Goal: Task Accomplishment & Management: Manage account settings

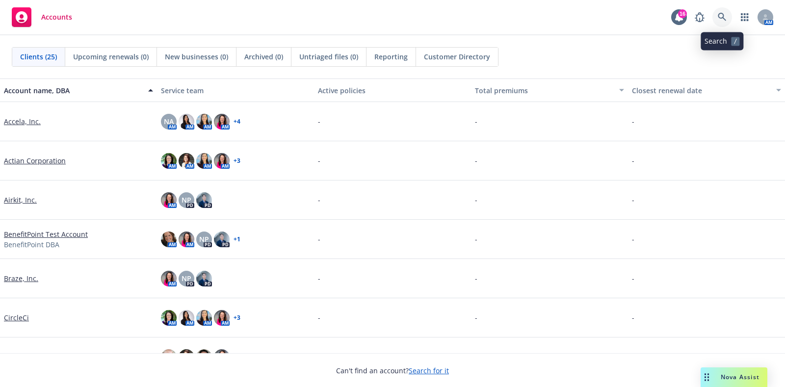
click at [720, 14] on icon at bounding box center [721, 17] width 9 height 9
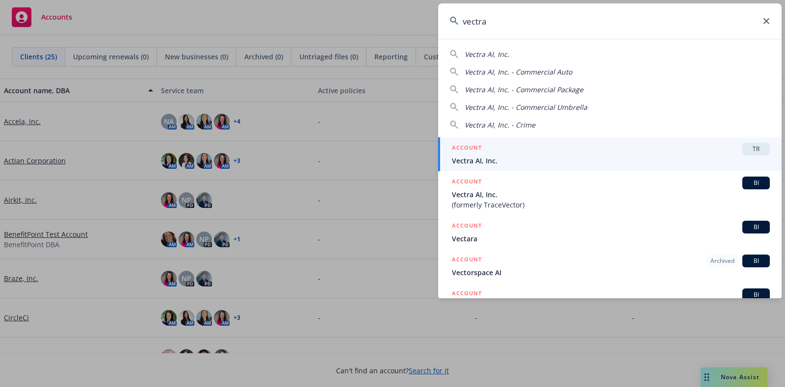
type input "vectra"
click at [528, 149] on div "ACCOUNT TR" at bounding box center [611, 149] width 318 height 13
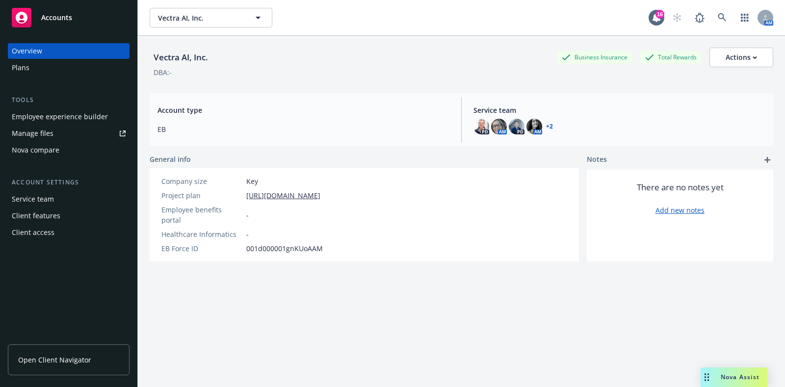
click at [546, 128] on link "+ 2" at bounding box center [549, 127] width 7 height 6
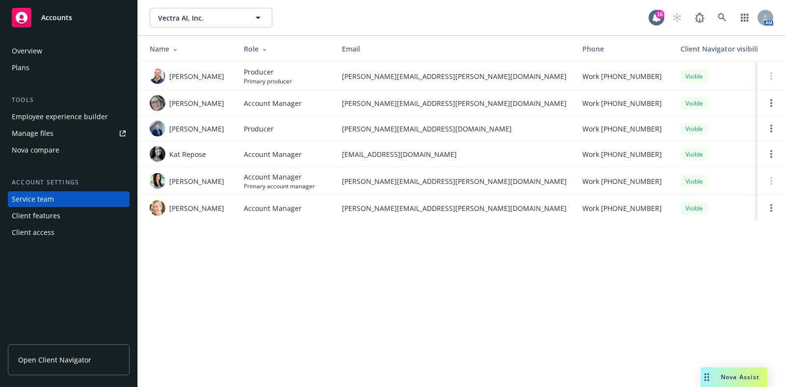
click at [47, 70] on div "Plans" at bounding box center [69, 68] width 114 height 16
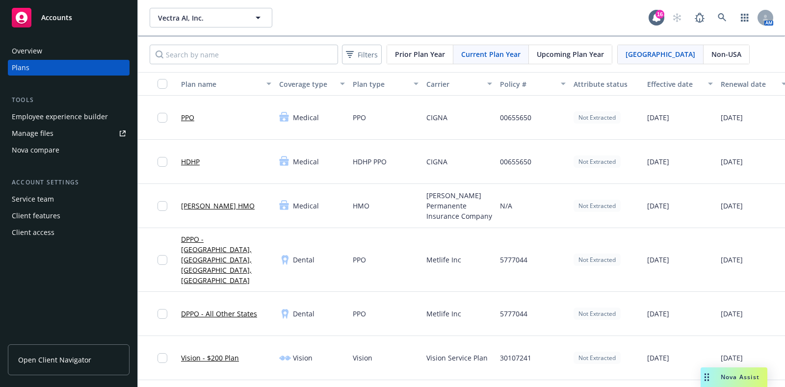
click at [711, 54] on span "Non-USA" at bounding box center [726, 54] width 30 height 10
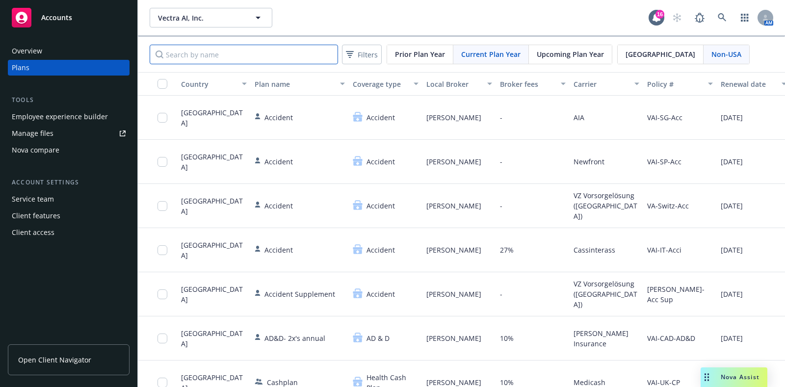
click at [238, 48] on input "Search by name" at bounding box center [244, 55] width 188 height 20
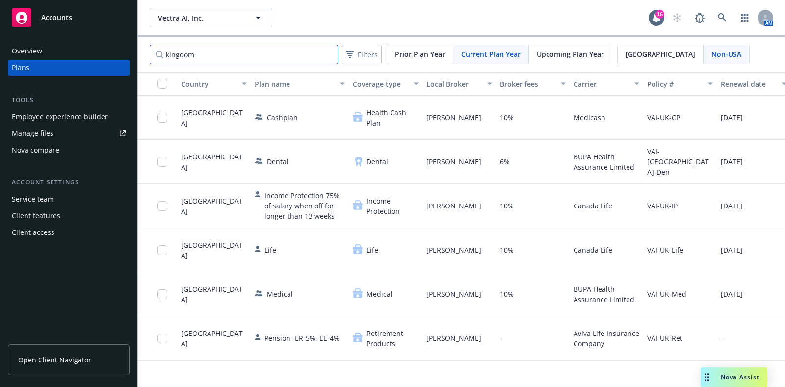
type input "kingdom"
click at [46, 133] on div "Manage files" at bounding box center [33, 134] width 42 height 16
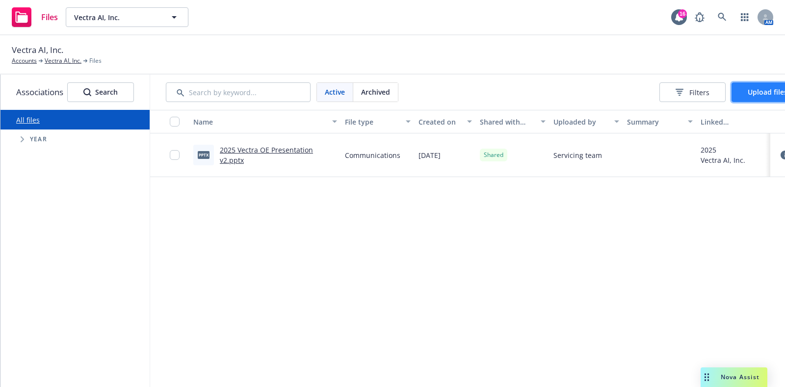
click at [753, 97] on button "Upload files" at bounding box center [767, 92] width 72 height 20
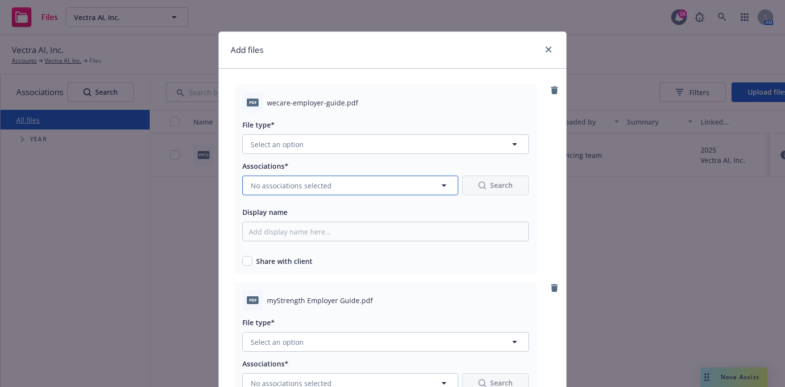
click at [344, 185] on button "No associations selected" at bounding box center [350, 186] width 216 height 20
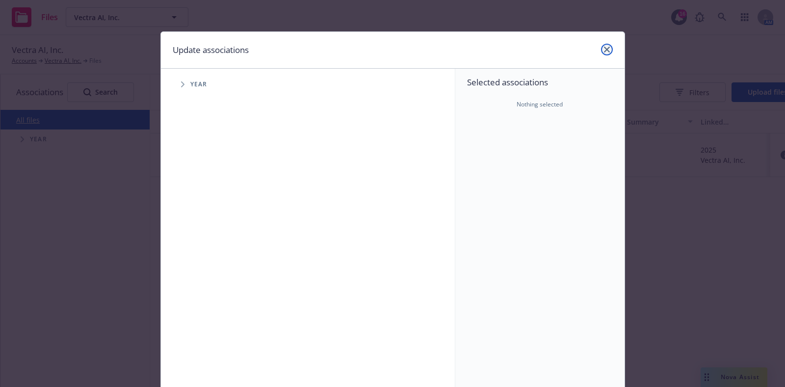
click at [602, 54] on link "close" at bounding box center [607, 50] width 12 height 12
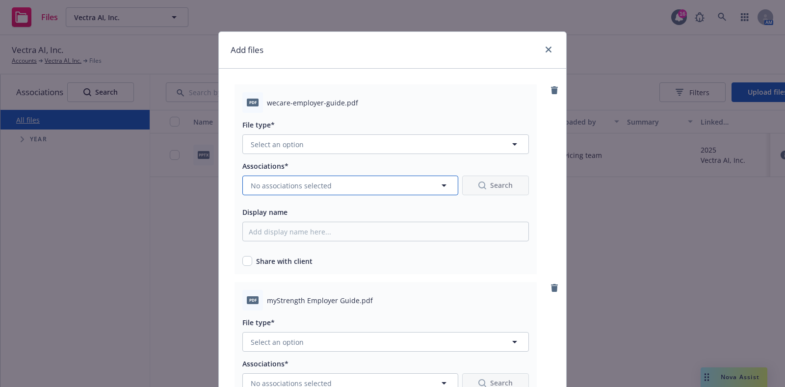
click at [293, 193] on button "No associations selected" at bounding box center [350, 186] width 216 height 20
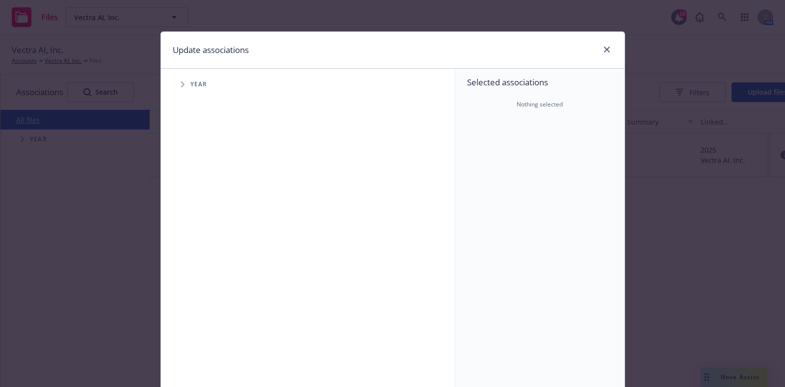
click at [182, 83] on span "Tree Example" at bounding box center [183, 84] width 16 height 16
click at [206, 218] on input "Tree Example" at bounding box center [208, 219] width 10 height 10
checkbox input "true"
click at [203, 238] on input "Tree Example" at bounding box center [208, 241] width 10 height 10
checkbox input "true"
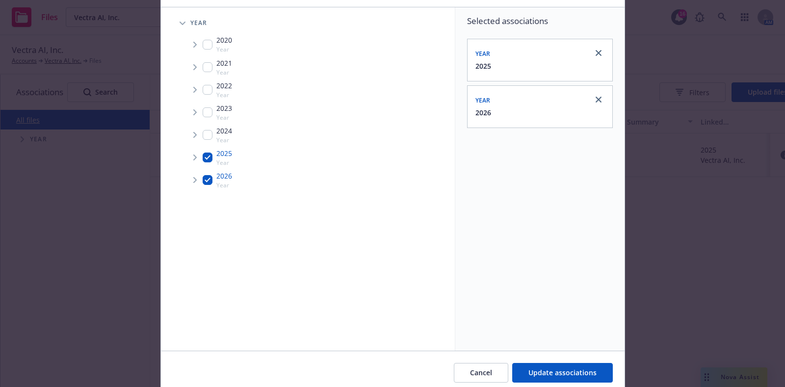
scroll to position [100, 0]
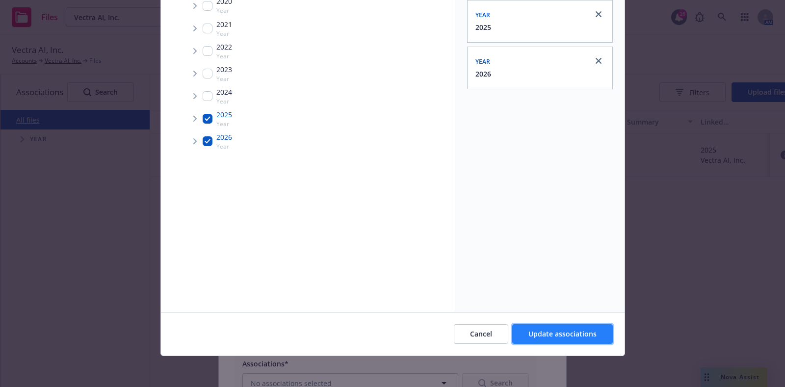
click at [560, 336] on span "Update associations" at bounding box center [562, 333] width 68 height 9
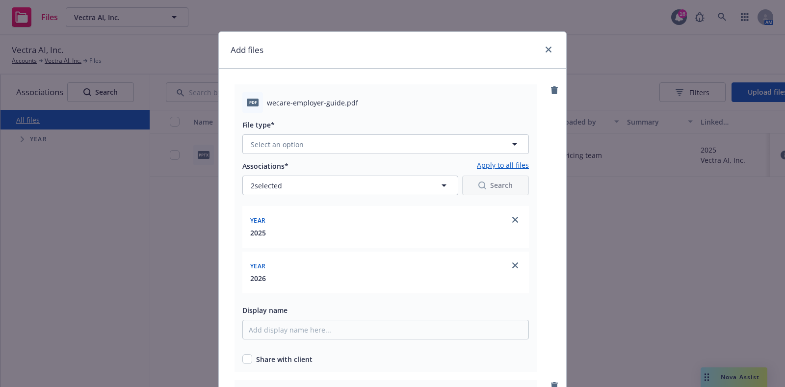
click at [488, 167] on link "Apply to all files" at bounding box center [503, 166] width 52 height 12
click at [398, 133] on div "File type* Select an option" at bounding box center [385, 136] width 286 height 35
click at [391, 140] on button "Select an option" at bounding box center [385, 144] width 286 height 20
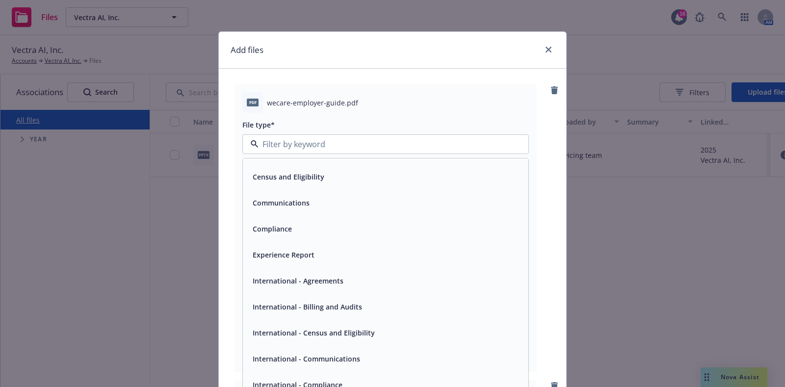
scroll to position [61, 0]
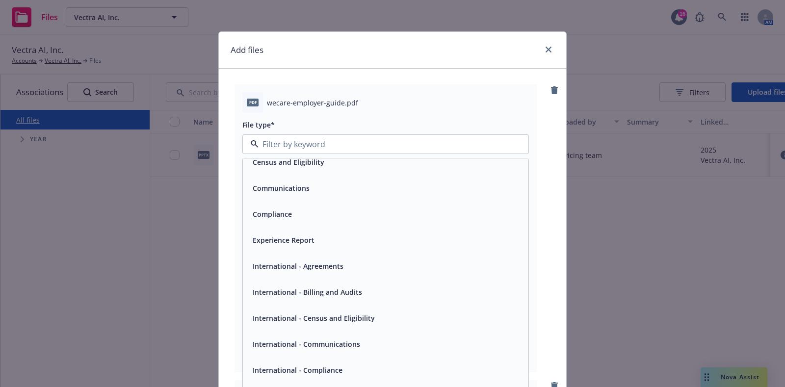
click at [315, 342] on span "International - Communications" at bounding box center [306, 344] width 107 height 10
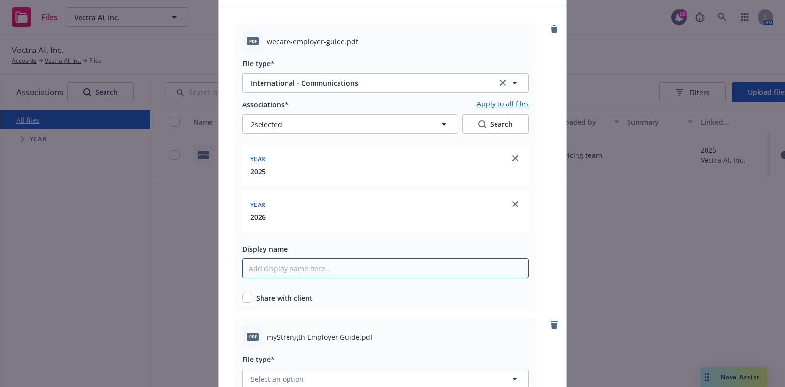
click at [330, 272] on input "Display name" at bounding box center [385, 268] width 286 height 20
click at [292, 295] on span "Share with client" at bounding box center [284, 298] width 56 height 10
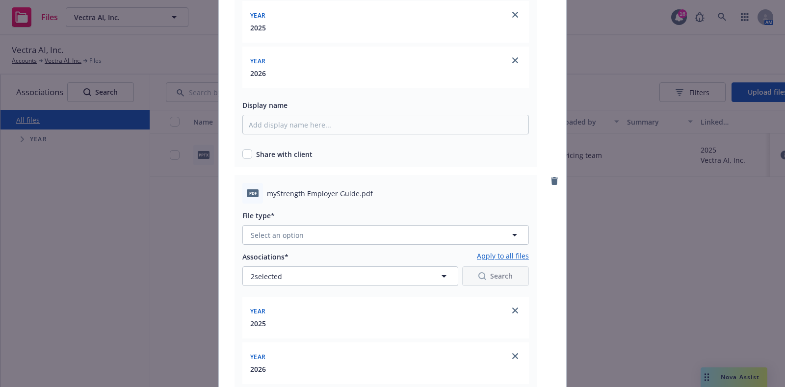
scroll to position [184, 0]
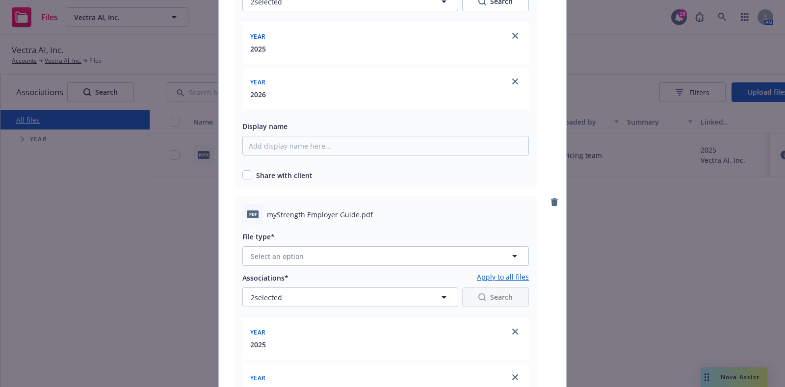
click at [247, 181] on div "pdf wecare-employer-guide.pdf File type* International - Communications Interna…" at bounding box center [385, 44] width 302 height 288
click at [243, 175] on input "checkbox" at bounding box center [247, 175] width 10 height 10
checkbox input "true"
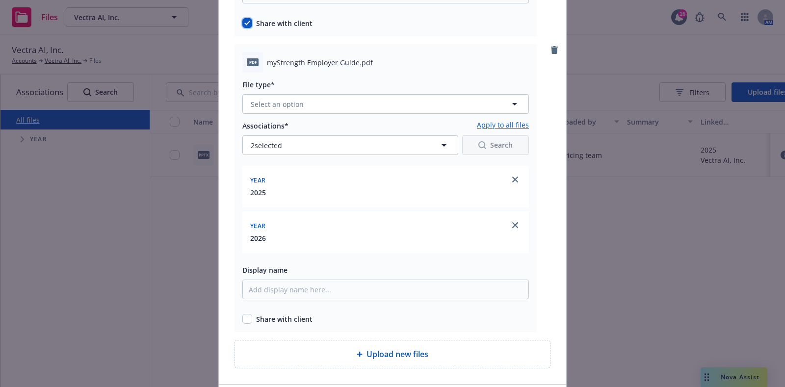
scroll to position [407, 0]
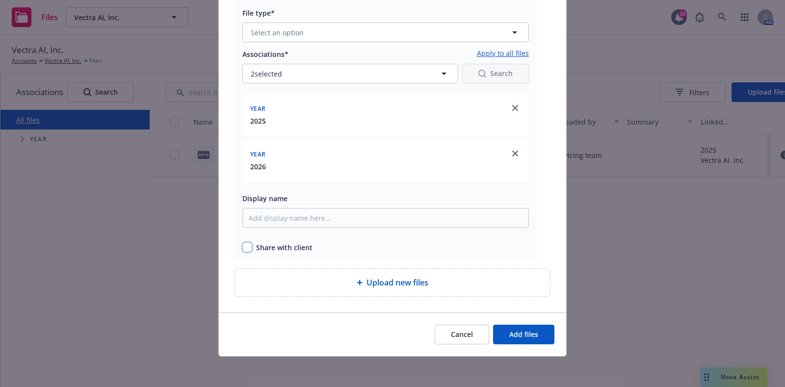
click at [244, 251] on input "checkbox" at bounding box center [247, 247] width 10 height 10
checkbox input "true"
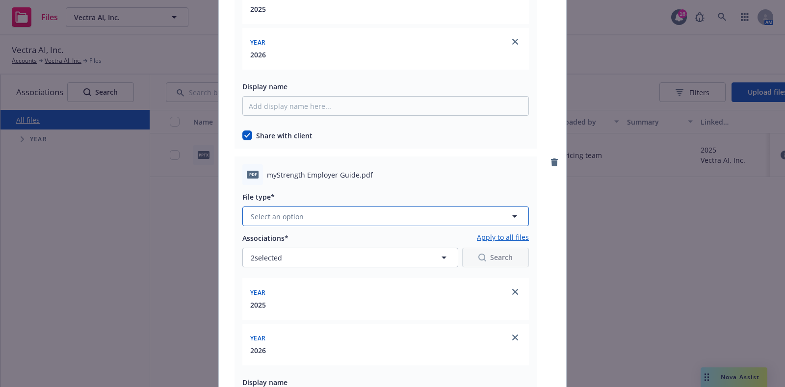
click at [300, 213] on button "Select an option" at bounding box center [385, 216] width 286 height 20
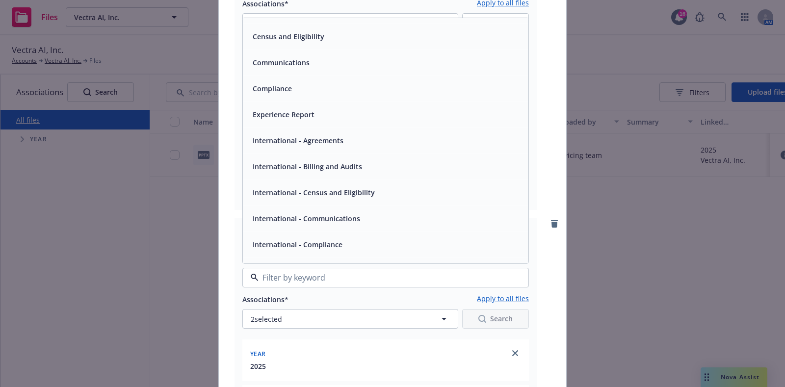
scroll to position [61, 0]
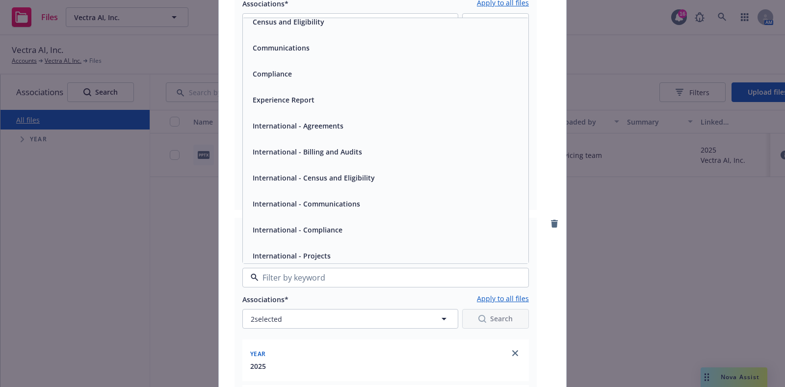
click at [326, 204] on span "International - Communications" at bounding box center [306, 204] width 107 height 10
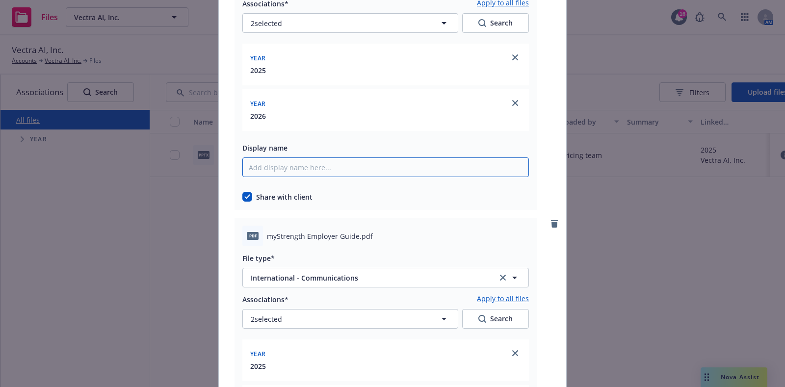
click at [292, 162] on input "Display name" at bounding box center [385, 167] width 286 height 20
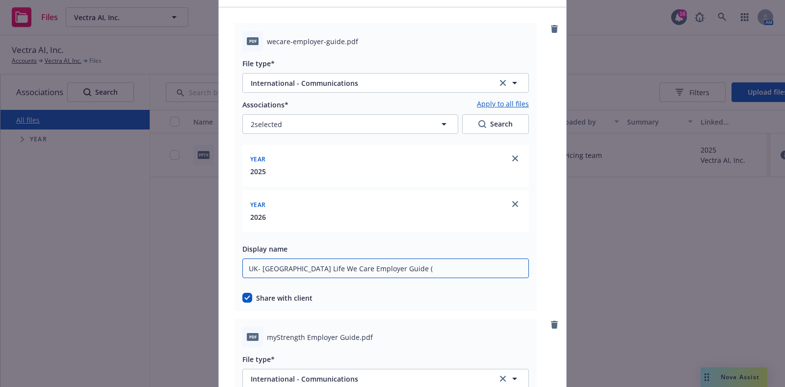
paste input "G31535"
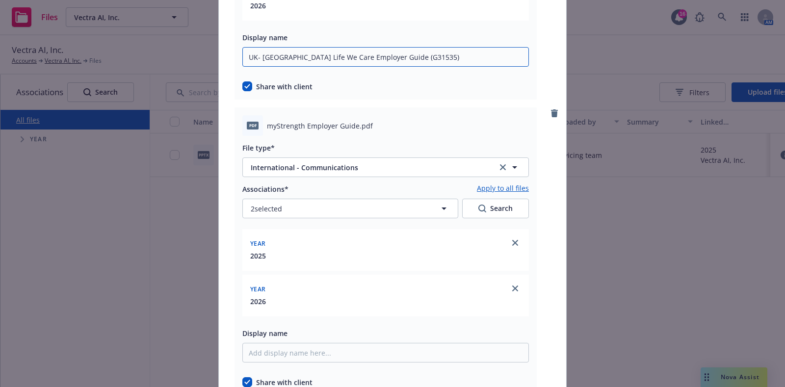
scroll to position [306, 0]
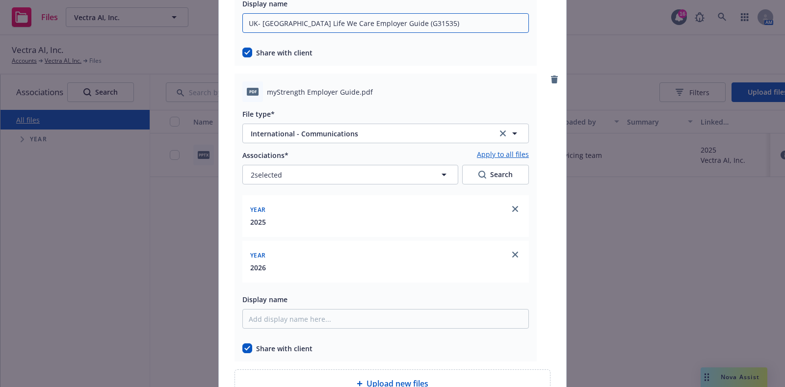
type input "UK- Canada Life We Care Employer Guide (G31535)"
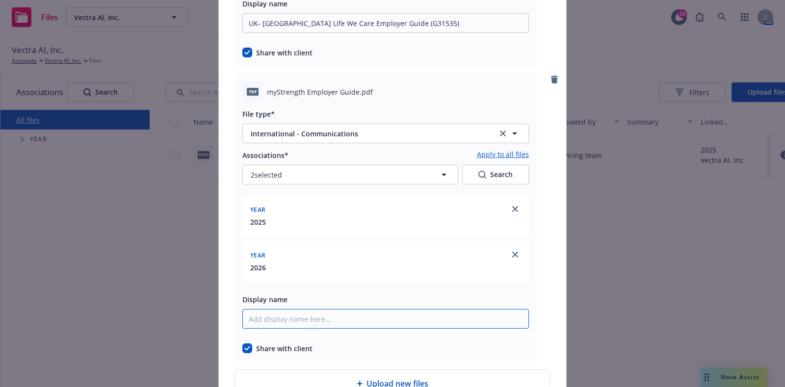
click at [337, 317] on input "Display name" at bounding box center [385, 319] width 286 height 20
paste input "UK- Canada Life We Care Employer Guide (G31535)"
click at [320, 315] on input "UK- Canada Life We Care Employer Guide (G31535)" at bounding box center [385, 319] width 286 height 20
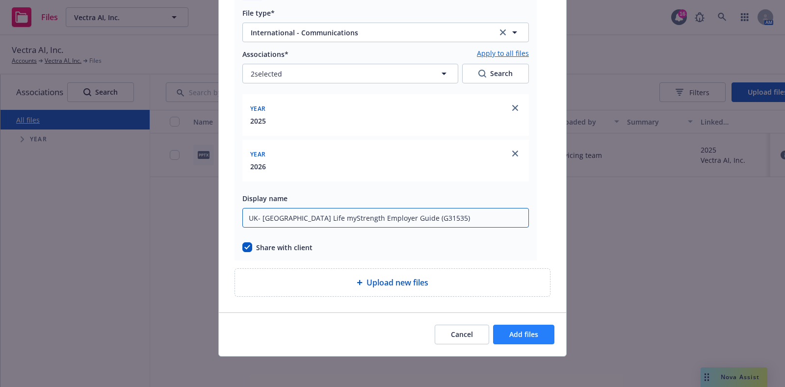
type input "UK- Canada Life myStrength Employer Guide (G31535)"
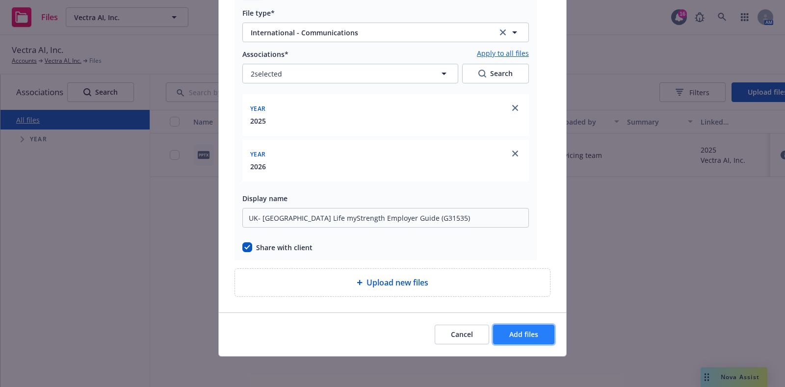
click at [521, 330] on span "Add files" at bounding box center [523, 334] width 29 height 9
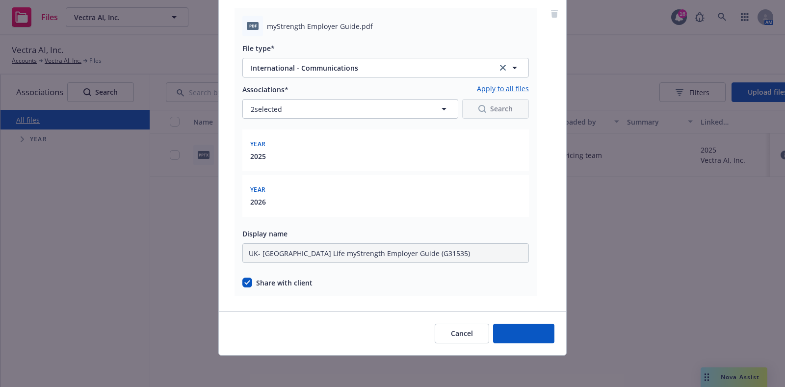
scroll to position [372, 0]
